Goal: Task Accomplishment & Management: Manage account settings

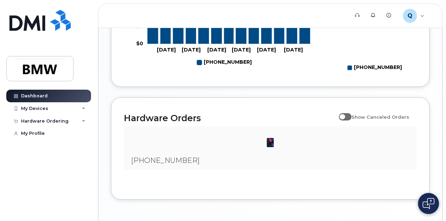
scroll to position [418, 0]
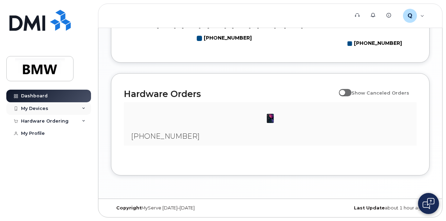
click at [69, 107] on div "My Devices" at bounding box center [48, 108] width 85 height 13
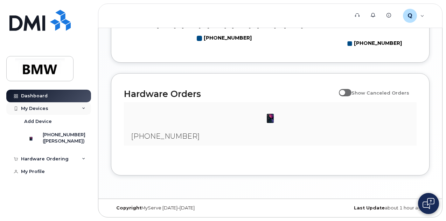
click at [33, 108] on div "My Devices" at bounding box center [34, 109] width 27 height 6
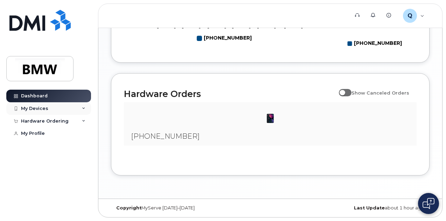
click at [33, 108] on div "My Devices" at bounding box center [34, 109] width 27 height 6
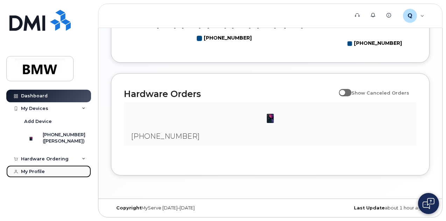
click at [36, 175] on link "My Profile" at bounding box center [48, 171] width 85 height 13
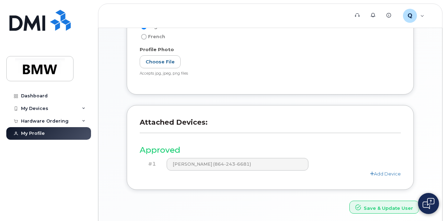
scroll to position [193, 0]
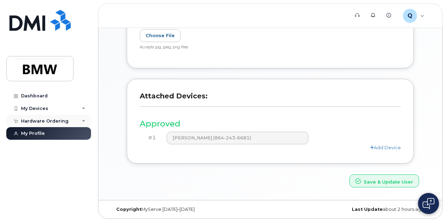
click at [62, 119] on div "Hardware Ordering" at bounding box center [45, 121] width 48 height 6
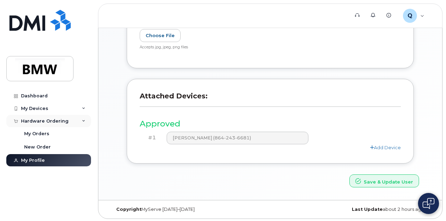
click at [62, 119] on div "Hardware Ordering" at bounding box center [45, 121] width 48 height 6
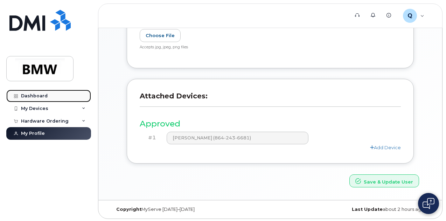
click at [40, 95] on div "Dashboard" at bounding box center [34, 96] width 27 height 6
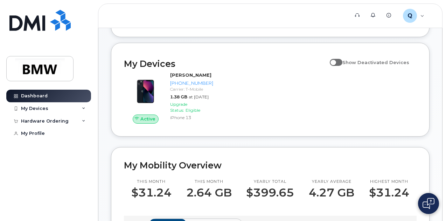
scroll to position [70, 0]
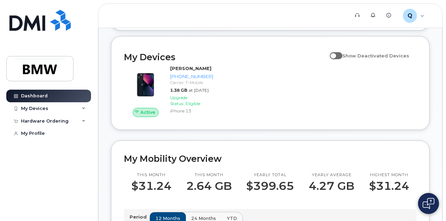
click at [339, 59] on span at bounding box center [335, 55] width 13 height 7
click at [335, 55] on input "Show Deactivated Devices" at bounding box center [332, 52] width 6 height 6
click at [306, 95] on div "Active Devin Arnold 864-243-6681 Carrier: T-Mobile 1.38 GB at Aug 01, 2025 Upgr…" at bounding box center [270, 91] width 301 height 60
click at [342, 59] on span at bounding box center [335, 55] width 13 height 7
click at [335, 55] on input "Show Deactivated Devices" at bounding box center [332, 52] width 6 height 6
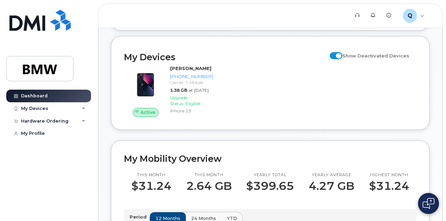
checkbox input "false"
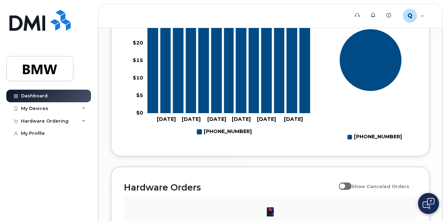
scroll to position [418, 0]
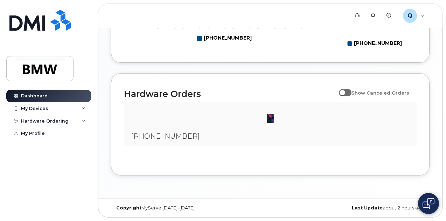
click at [344, 90] on input "Show Canceled Orders" at bounding box center [342, 89] width 6 height 6
click at [350, 93] on span at bounding box center [345, 92] width 13 height 7
click at [344, 92] on input "Show Canceled Orders" at bounding box center [342, 89] width 6 height 6
checkbox input "false"
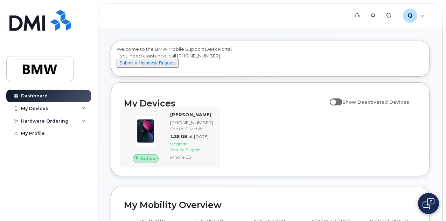
scroll to position [35, 0]
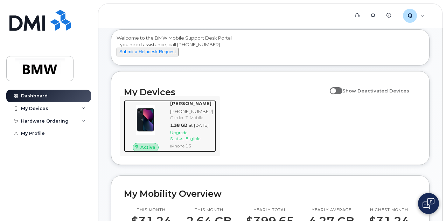
click at [173, 106] on strong "Devin Arnold" at bounding box center [190, 103] width 41 height 6
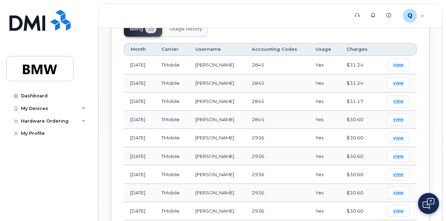
scroll to position [332, 0]
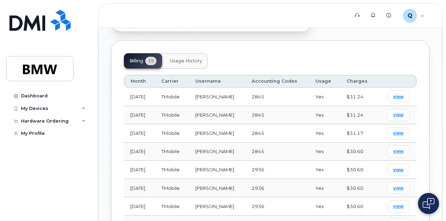
click at [189, 53] on button "Usage History" at bounding box center [185, 60] width 43 height 15
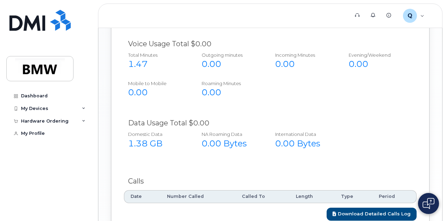
scroll to position [300, 0]
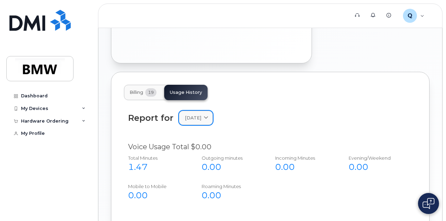
click at [201, 114] on span "August 2025" at bounding box center [193, 117] width 16 height 7
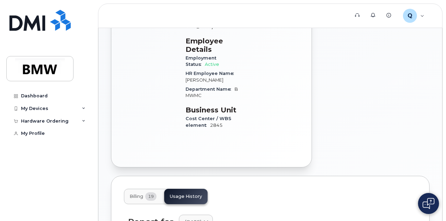
scroll to position [195, 0]
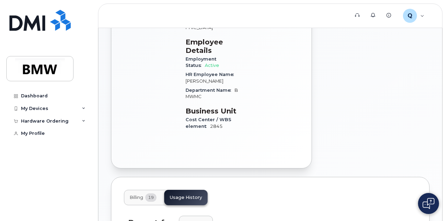
click at [325, 190] on div "Billing 19 Usage History" at bounding box center [270, 197] width 292 height 15
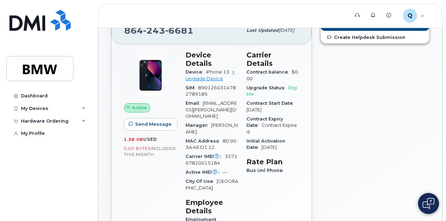
scroll to position [0, 0]
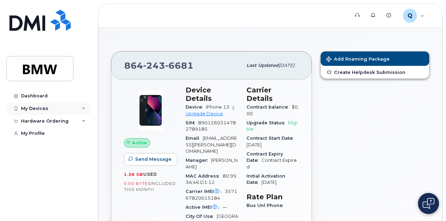
click at [38, 112] on div "My Devices" at bounding box center [48, 108] width 85 height 13
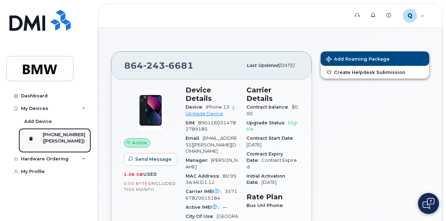
click at [35, 139] on img at bounding box center [31, 138] width 7 height 7
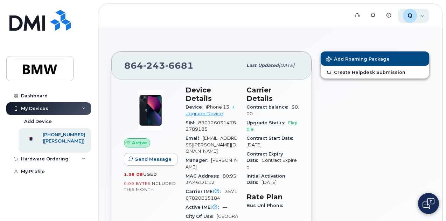
click at [423, 21] on div "Q QTC0729 Employee" at bounding box center [413, 16] width 31 height 14
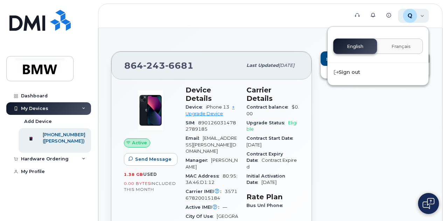
click at [423, 20] on div "Q QTC0729 Employee" at bounding box center [413, 16] width 31 height 14
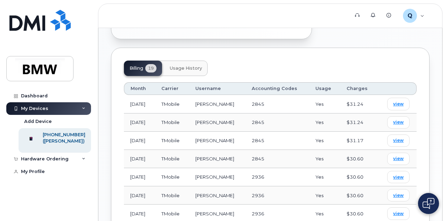
scroll to position [315, 0]
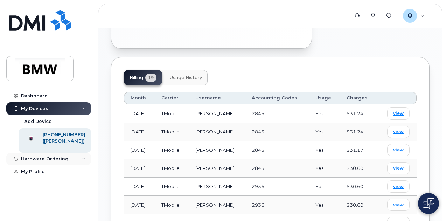
click at [47, 162] on div "Hardware Ordering" at bounding box center [45, 159] width 48 height 6
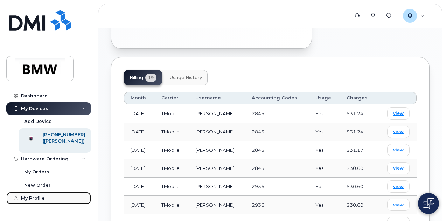
click at [40, 201] on div "My Profile" at bounding box center [33, 198] width 24 height 6
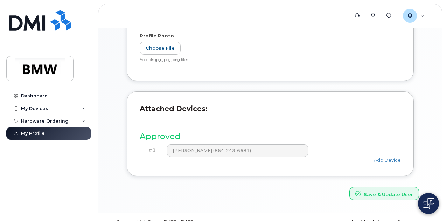
scroll to position [193, 0]
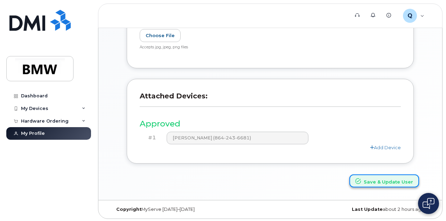
click at [383, 180] on button "Save & Update User" at bounding box center [384, 180] width 70 height 13
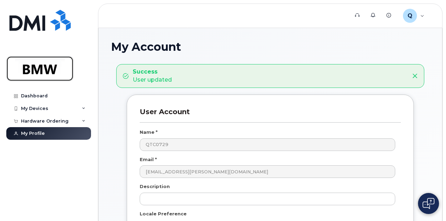
click at [50, 68] on img at bounding box center [40, 68] width 54 height 20
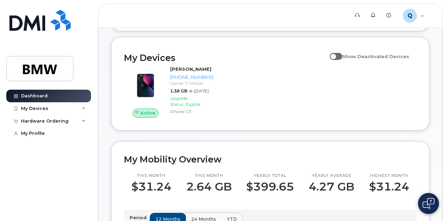
scroll to position [70, 0]
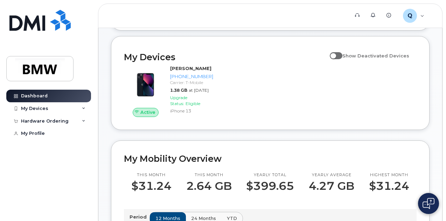
click at [340, 59] on span at bounding box center [335, 55] width 13 height 7
click at [335, 55] on input "Show Deactivated Devices" at bounding box center [332, 52] width 6 height 6
checkbox input "true"
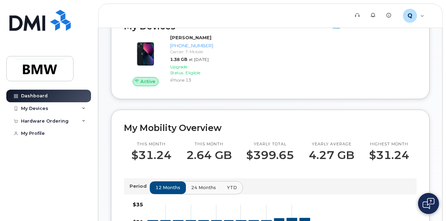
scroll to position [0, 0]
